Goal: Transaction & Acquisition: Purchase product/service

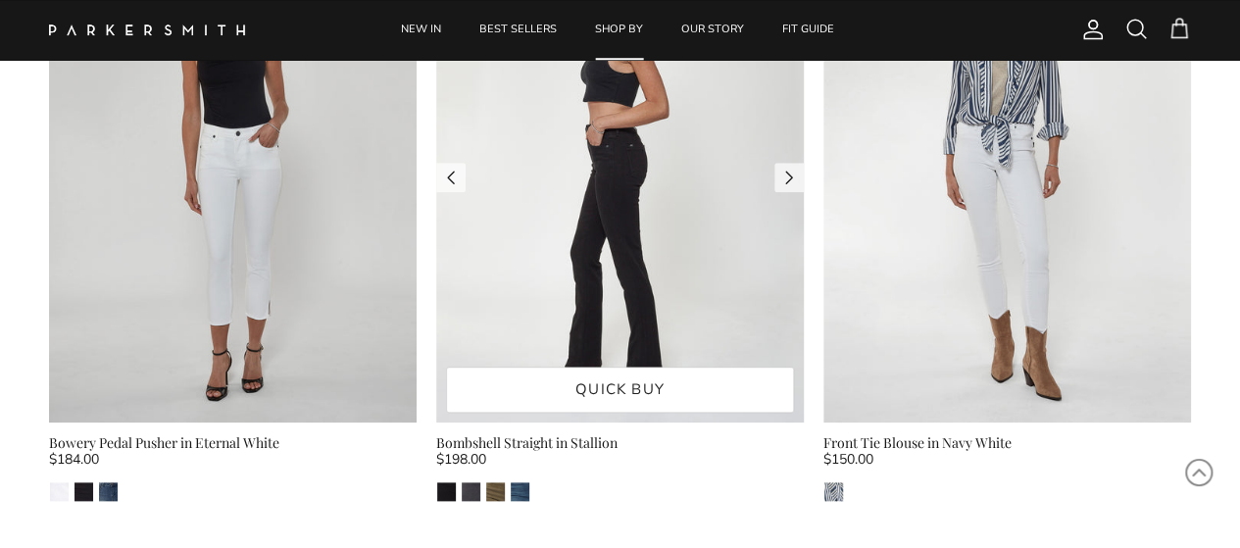
scroll to position [981, 0]
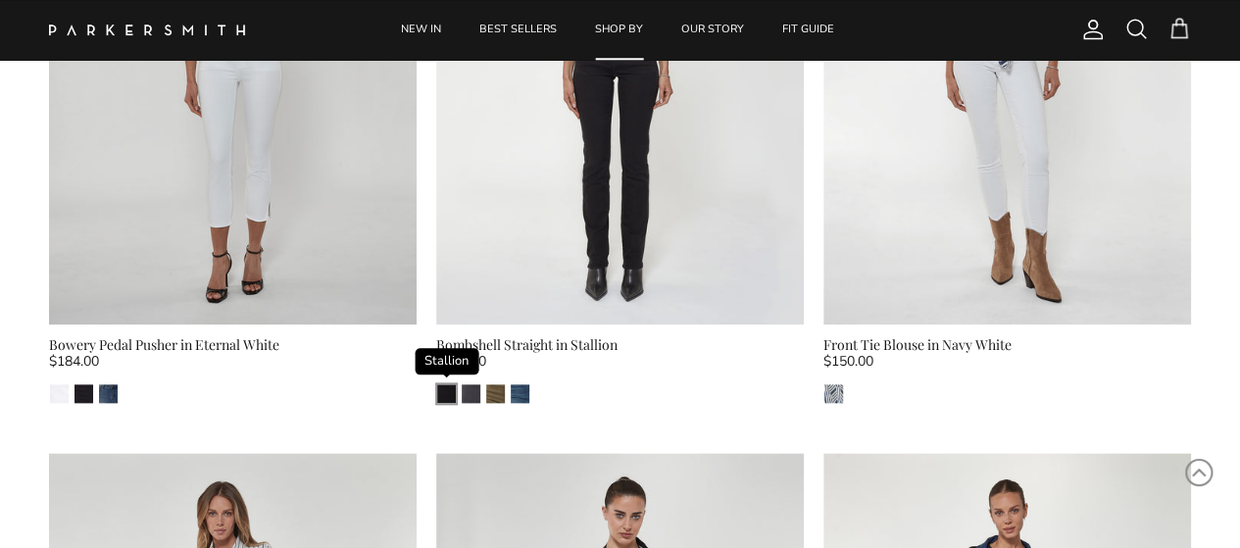
click at [447, 399] on img "Stallion" at bounding box center [446, 393] width 19 height 19
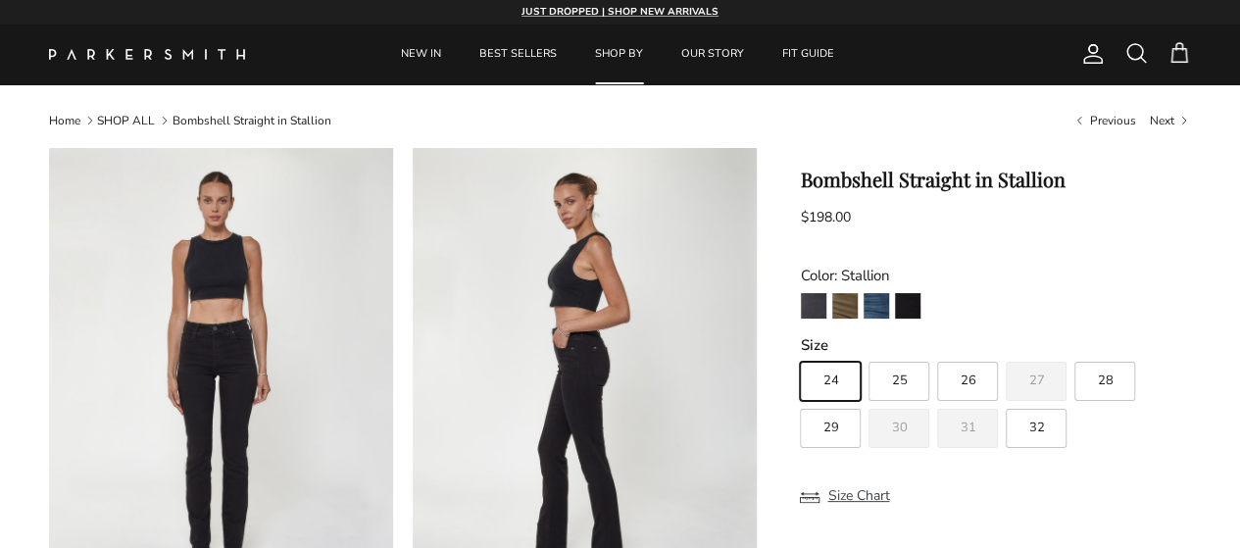
click at [1039, 434] on span "32" at bounding box center [1037, 428] width 16 height 13
click at [800, 354] on input "32" at bounding box center [799, 353] width 1 height 1
radio input "true"
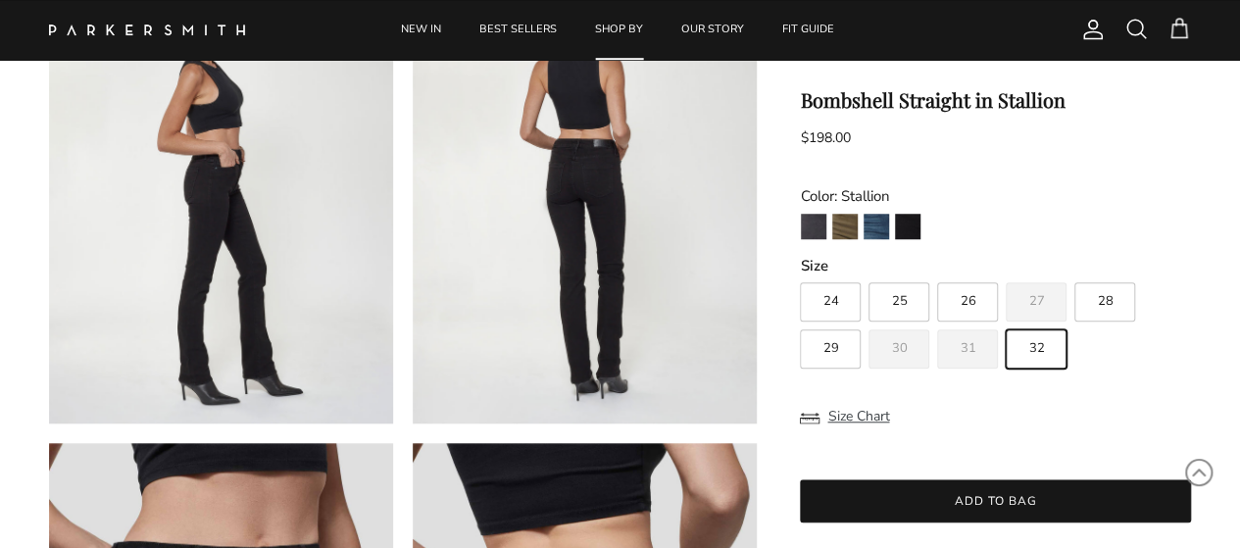
scroll to position [686, 0]
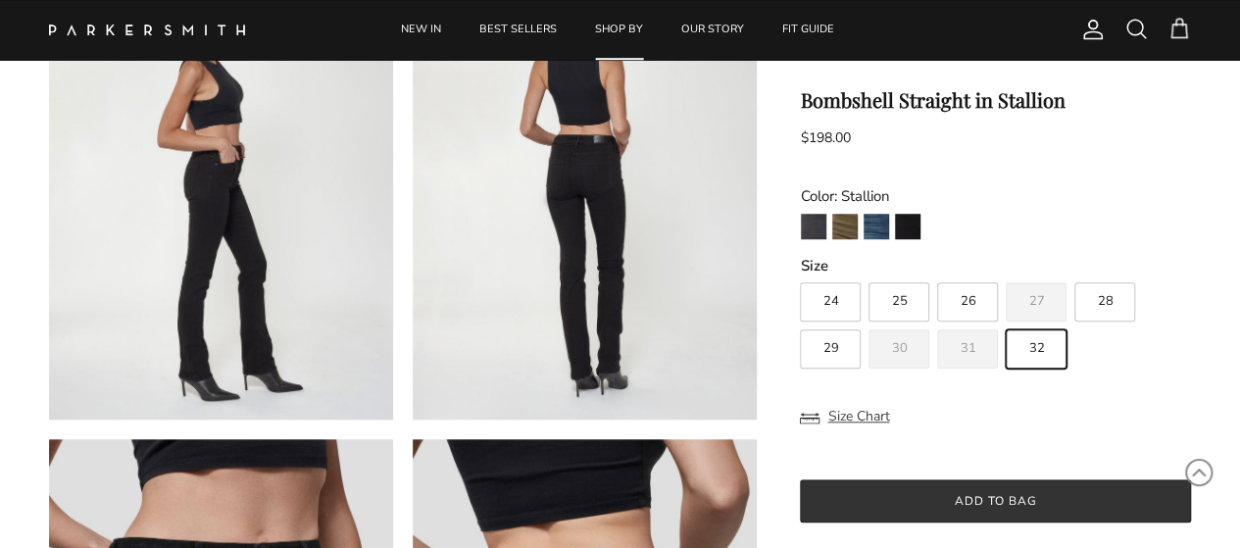
click at [1020, 496] on button "Add to bag" at bounding box center [995, 501] width 391 height 43
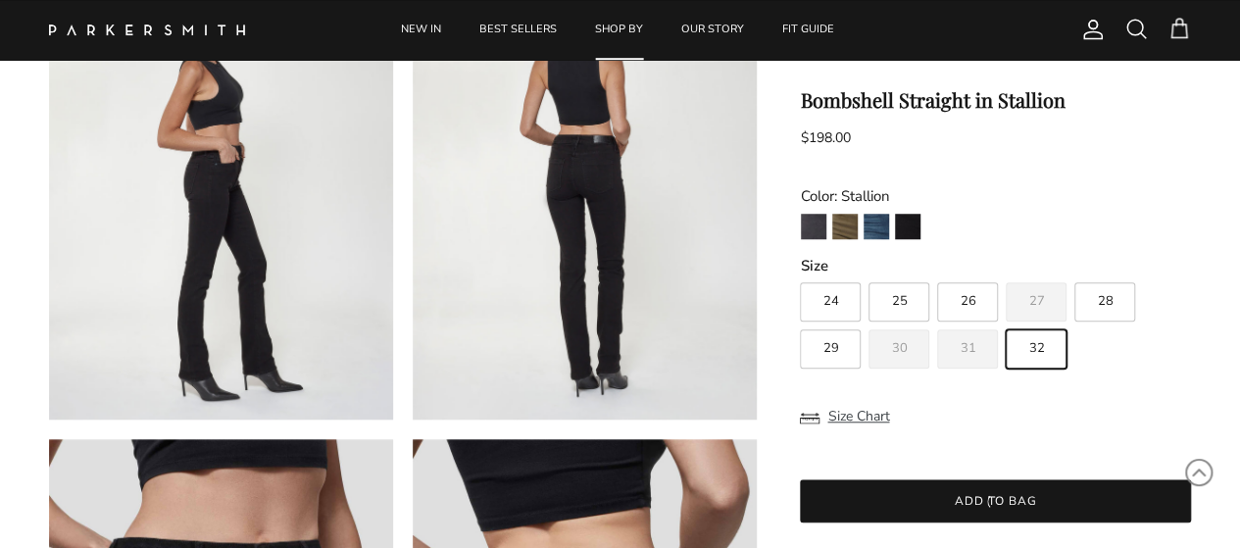
scroll to position [0, 0]
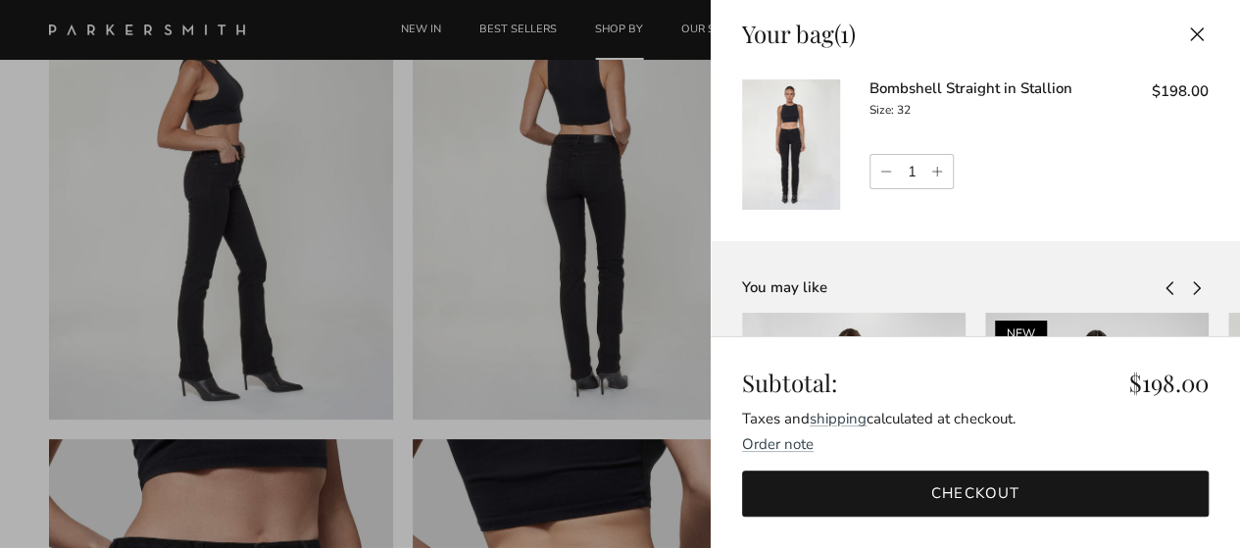
click at [943, 176] on link "Increase quantity" at bounding box center [940, 171] width 26 height 33
type input "2"
click at [935, 173] on link "Increase quantity" at bounding box center [940, 171] width 26 height 33
type input "3"
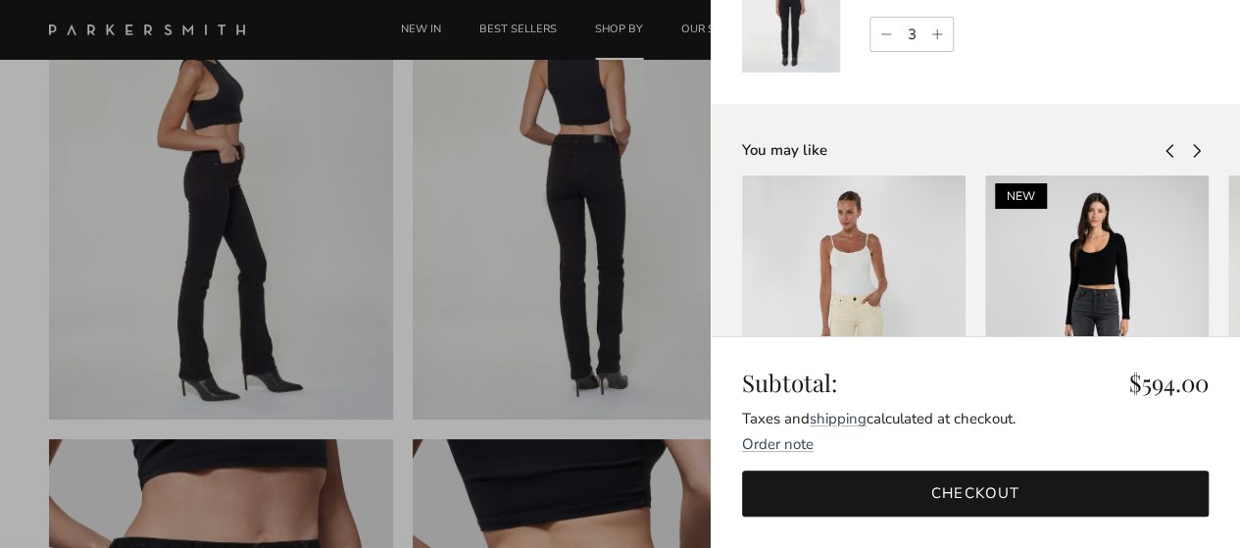
scroll to position [196, 0]
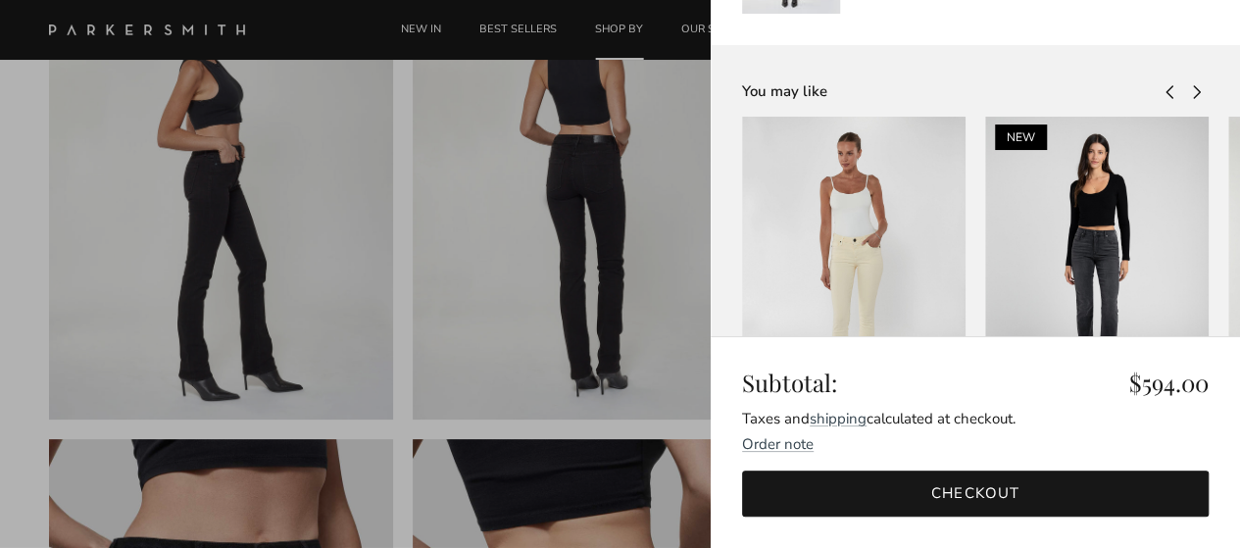
click at [962, 495] on link "Checkout" at bounding box center [975, 494] width 467 height 46
